Goal: Task Accomplishment & Management: Manage account settings

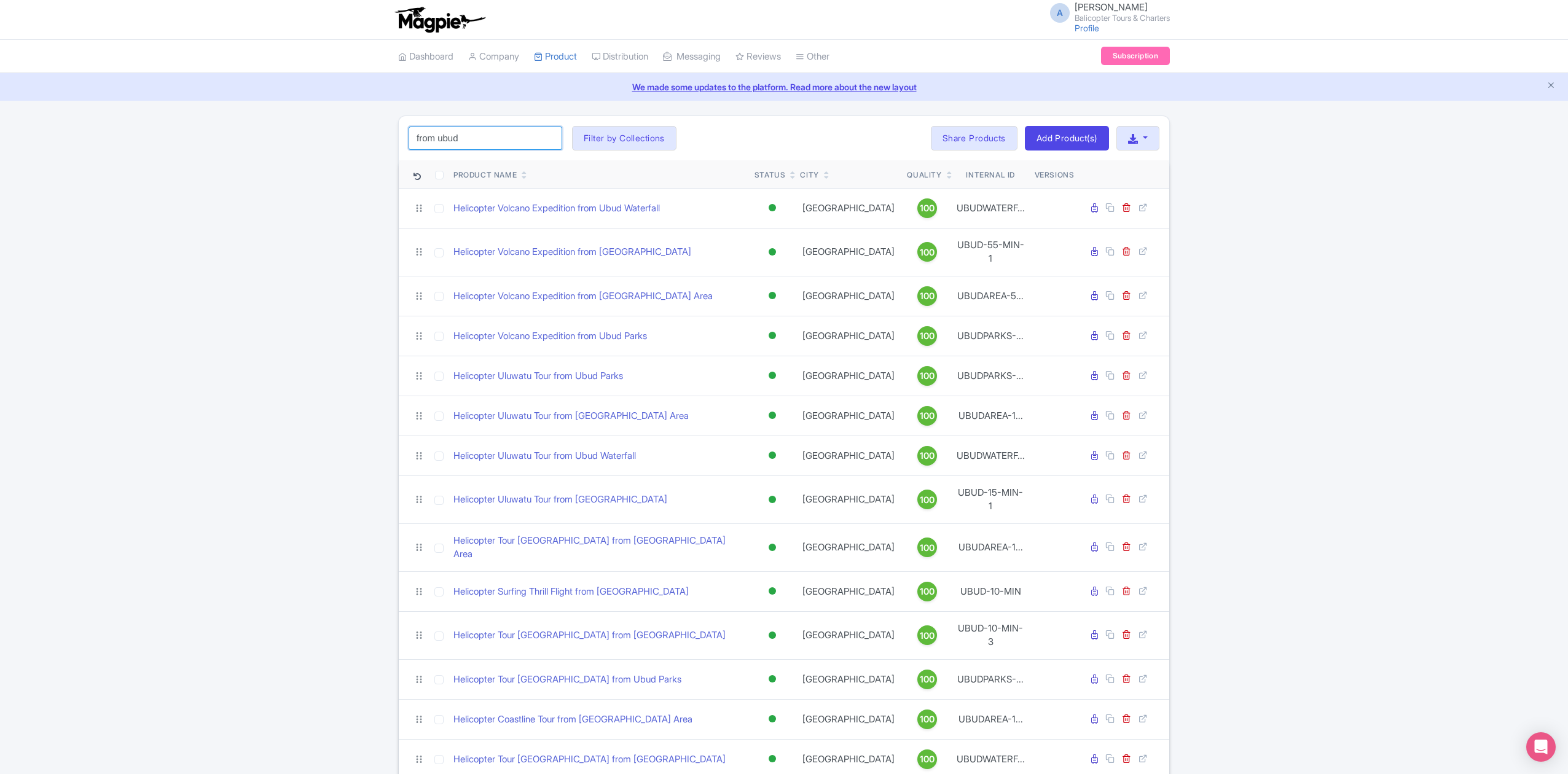
click at [514, 129] on input "from ubud" at bounding box center [485, 138] width 154 height 23
click at [550, 141] on input "from ubud" at bounding box center [485, 138] width 154 height 23
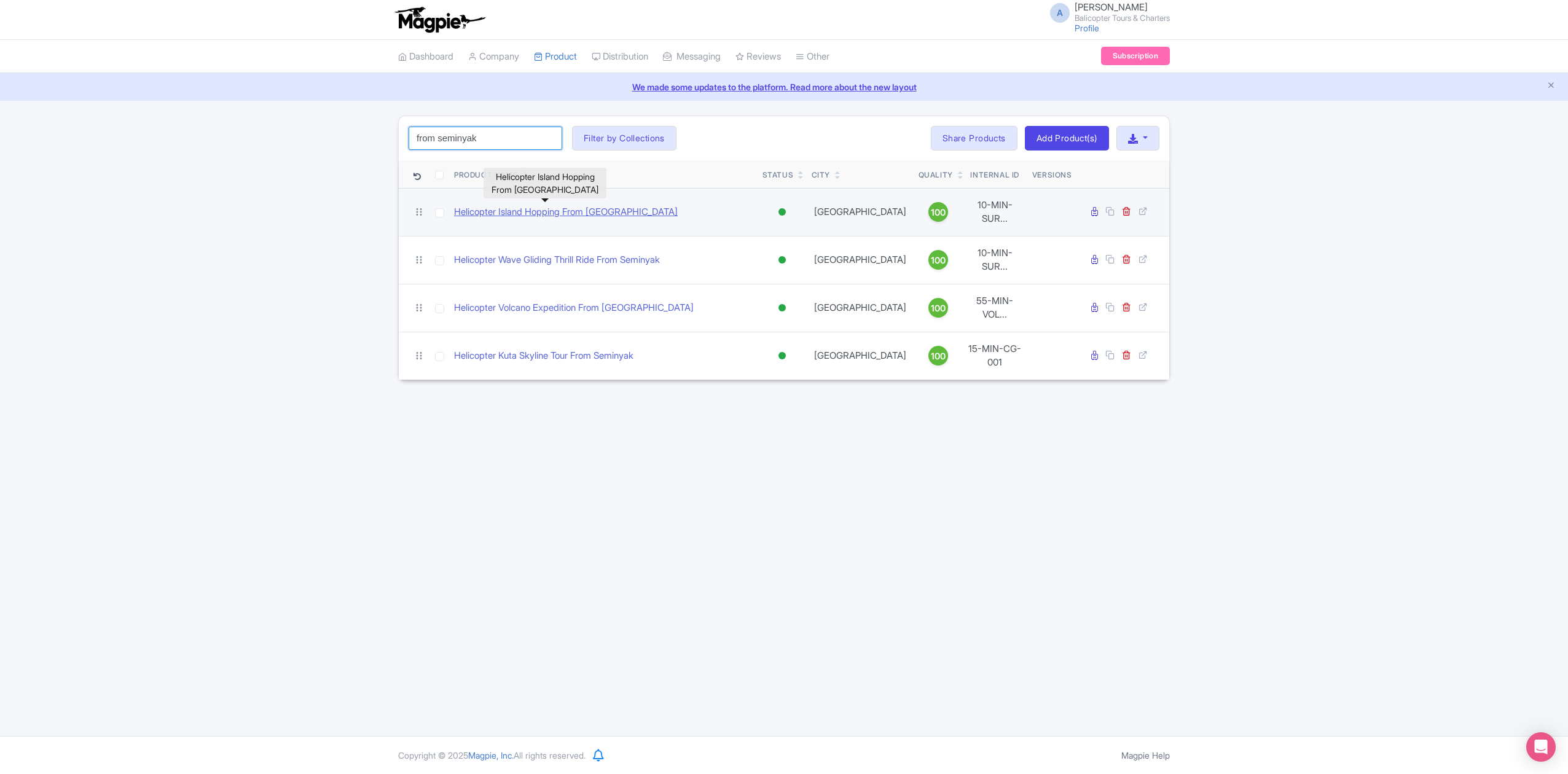
type input "from seminyak"
click at [602, 210] on link "Helicopter Island Hopping From [GEOGRAPHIC_DATA]" at bounding box center [566, 212] width 224 height 14
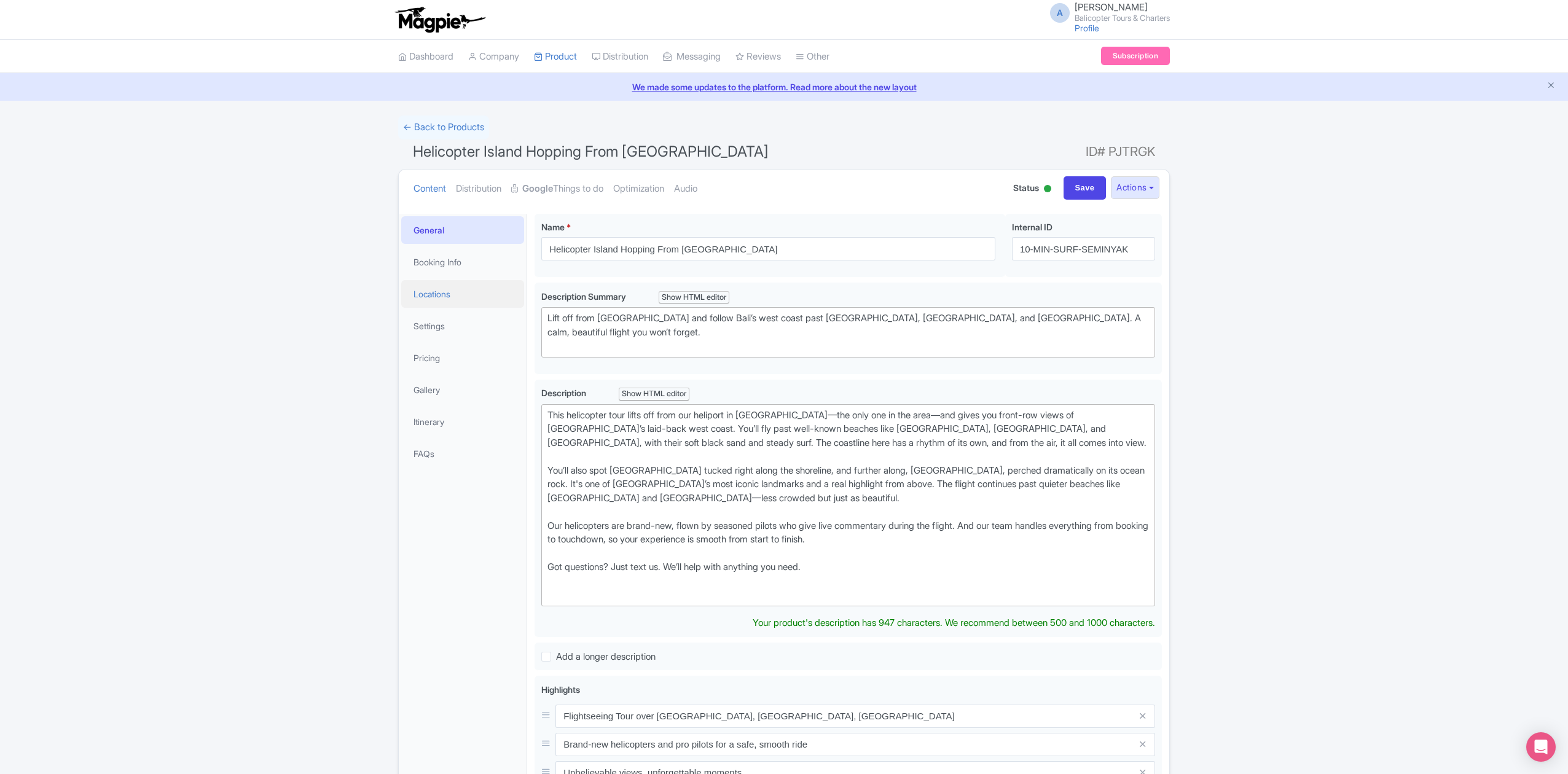
click at [457, 294] on link "Locations" at bounding box center [462, 294] width 123 height 28
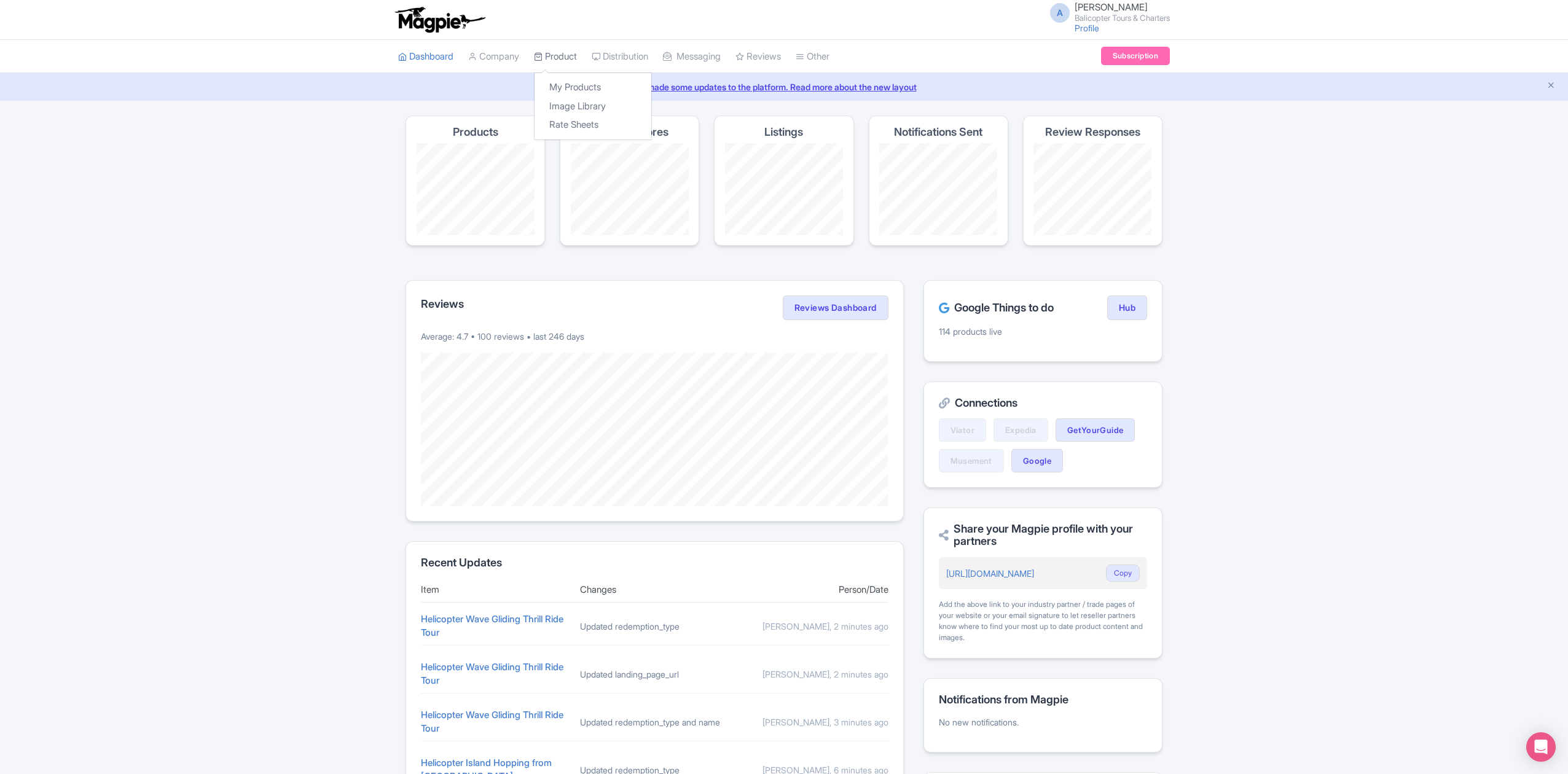
click at [538, 59] on icon at bounding box center [538, 56] width 8 height 8
click at [559, 62] on link "Product" at bounding box center [555, 57] width 43 height 34
click at [114, 178] on div "Magpie recommends Look into TUI Musement as a distribution channel TUI Musement…" at bounding box center [784, 505] width 1568 height 779
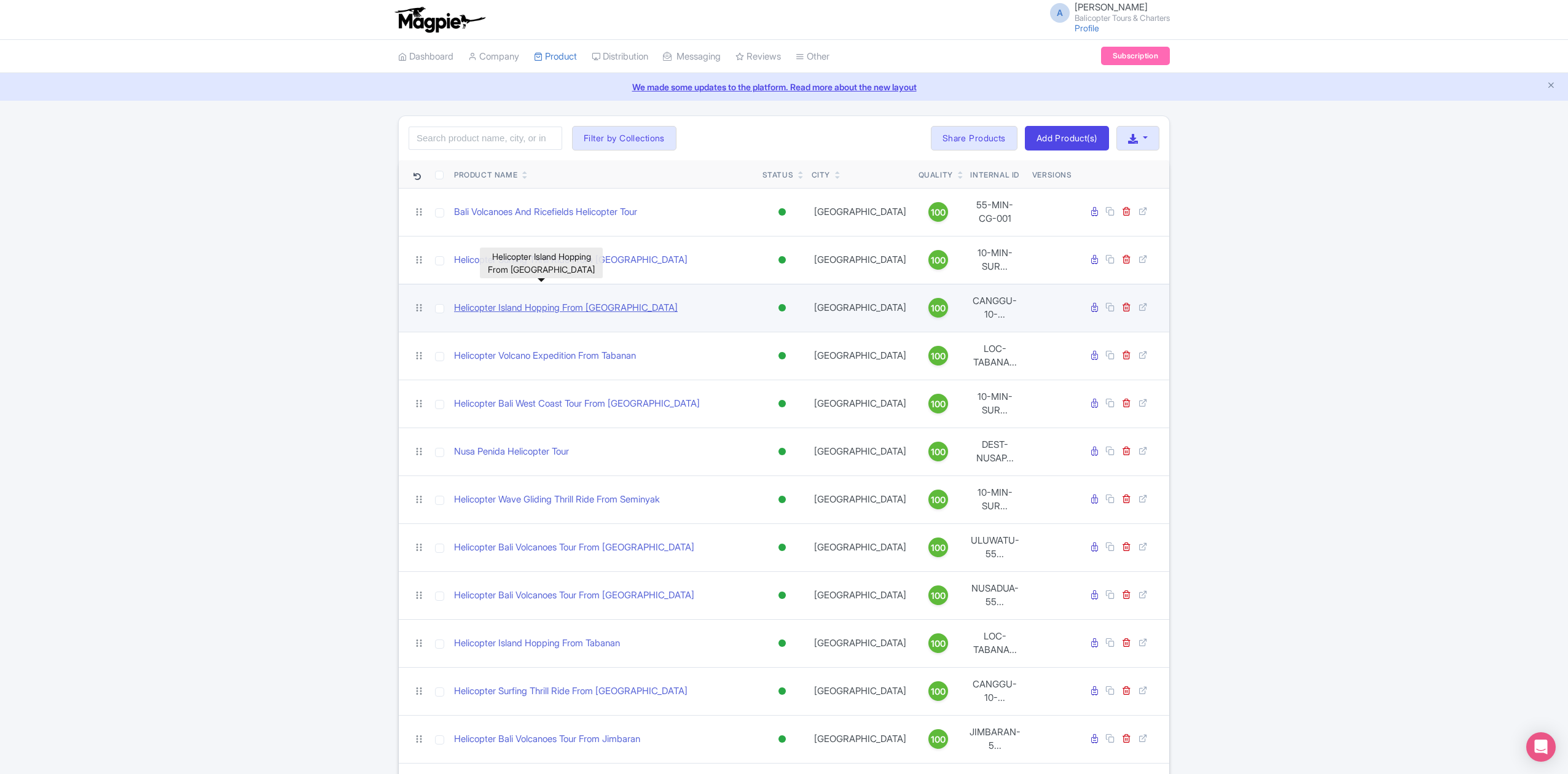
click at [590, 301] on link "Helicopter Island Hopping From [GEOGRAPHIC_DATA]" at bounding box center [566, 308] width 224 height 14
click at [602, 301] on link "Helicopter Island Hopping From [GEOGRAPHIC_DATA]" at bounding box center [566, 308] width 224 height 14
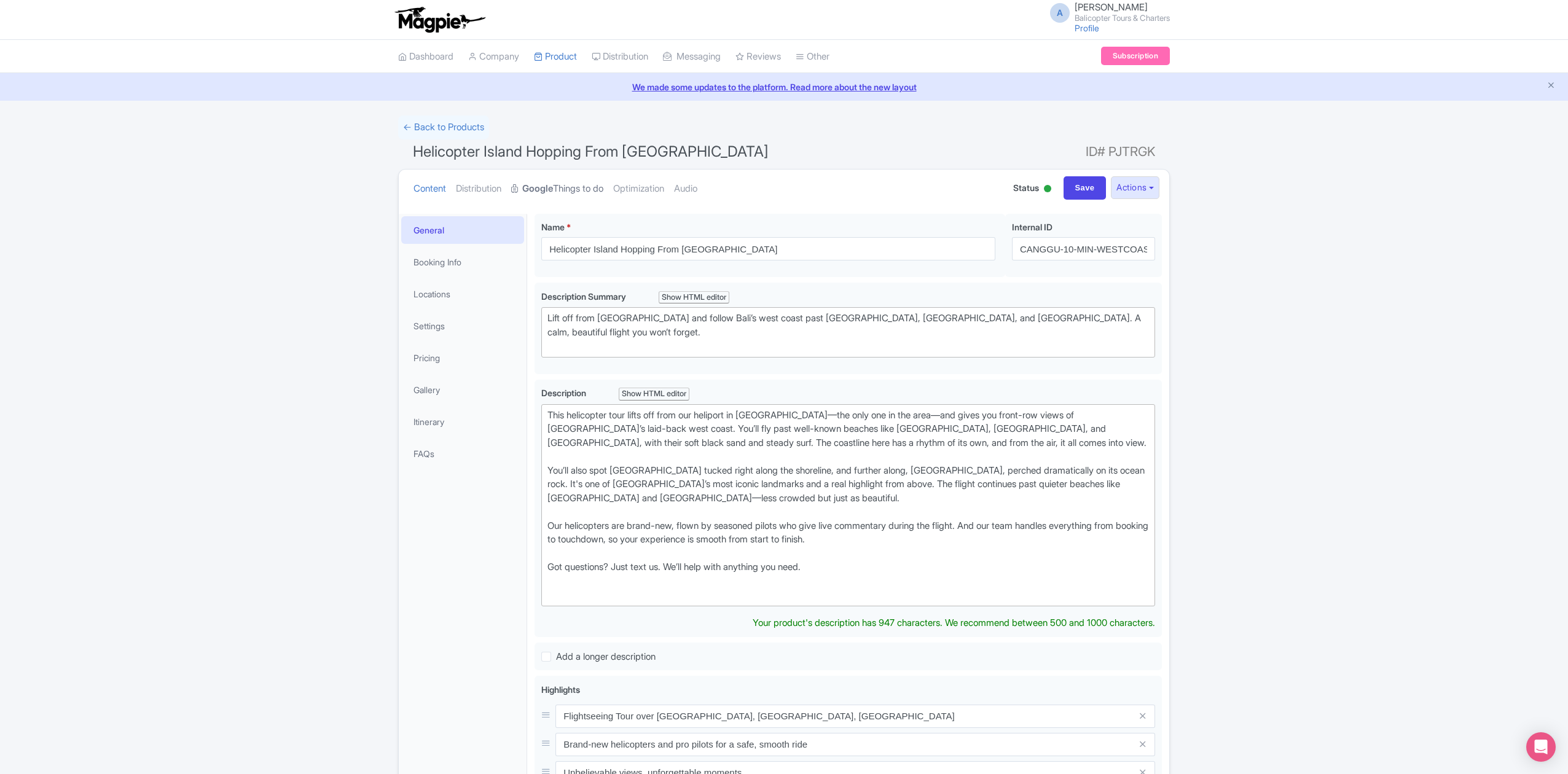
click at [562, 186] on link "Google Things to do" at bounding box center [557, 189] width 92 height 39
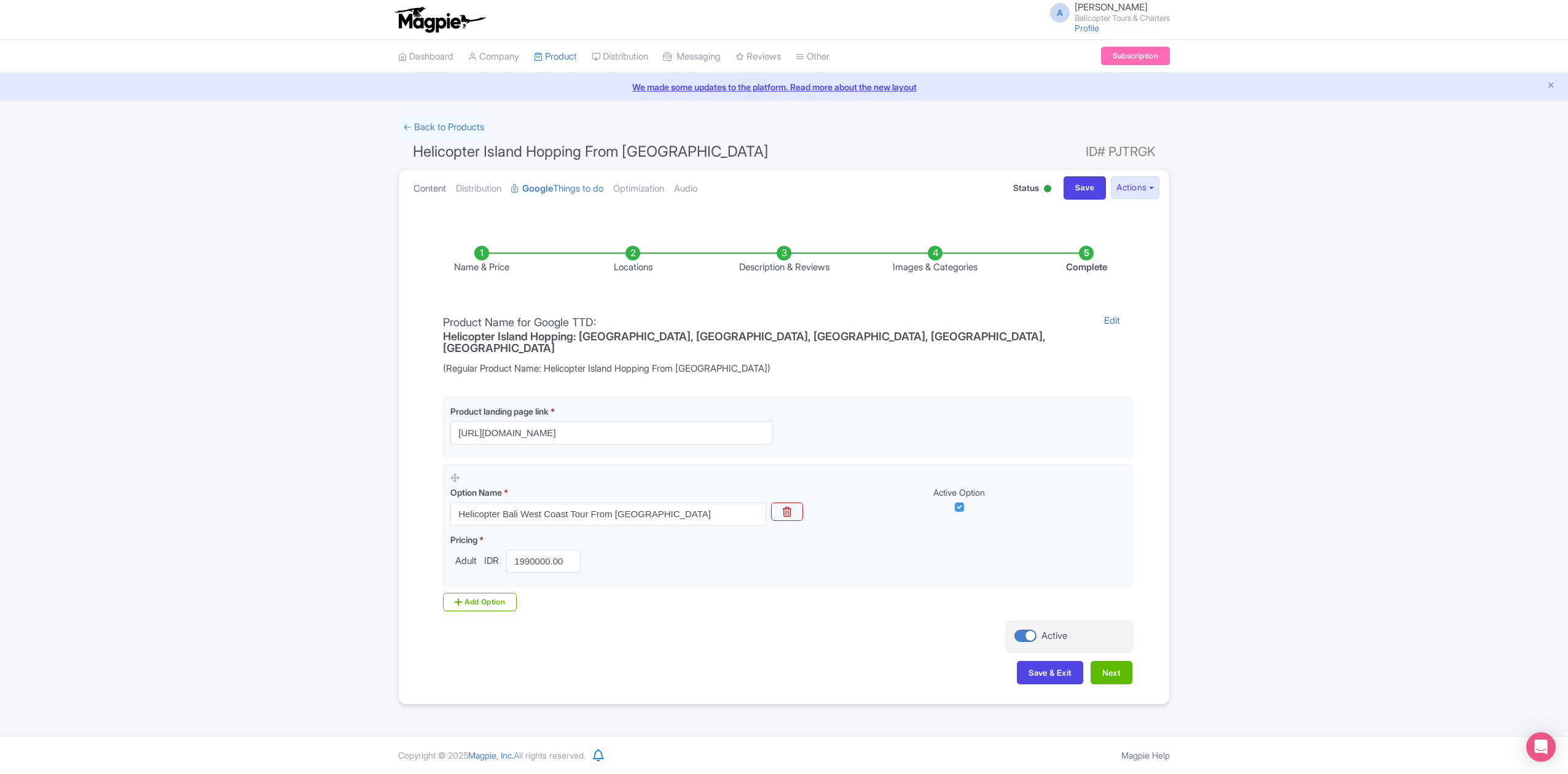
click at [431, 187] on link "Content" at bounding box center [429, 189] width 32 height 39
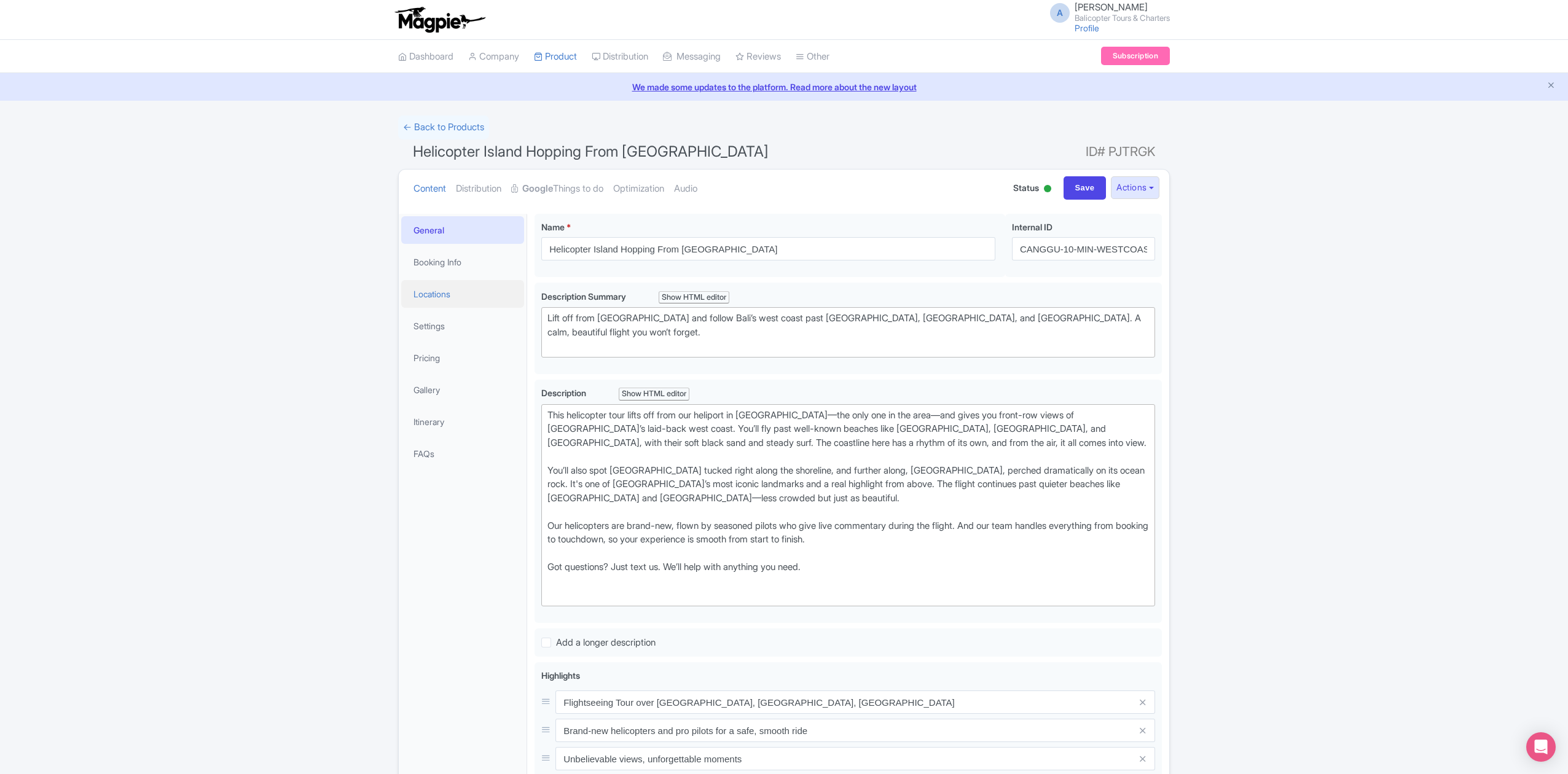
click at [463, 283] on link "Locations" at bounding box center [462, 294] width 123 height 28
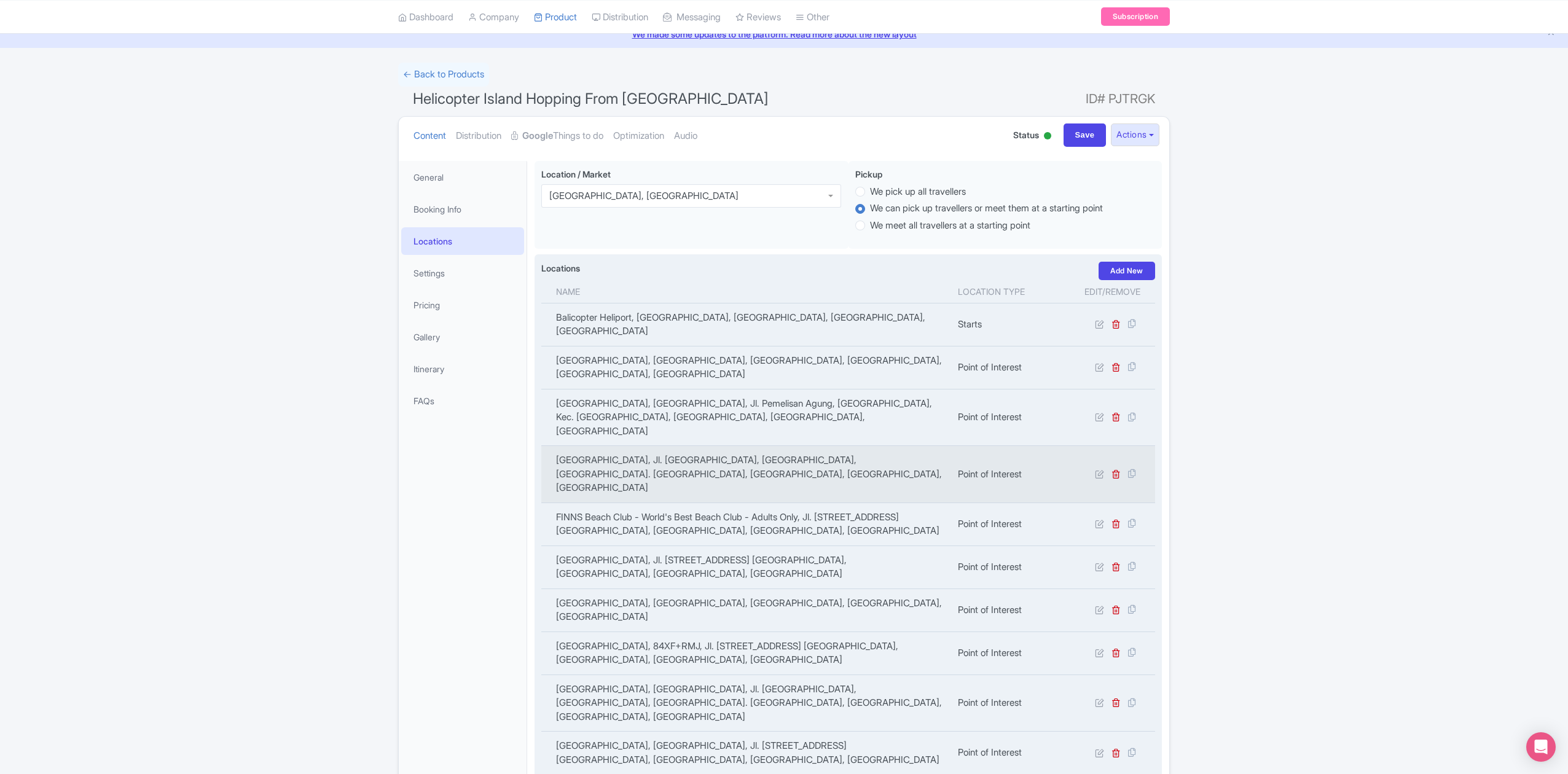
scroll to position [82, 0]
